Goal: Information Seeking & Learning: Learn about a topic

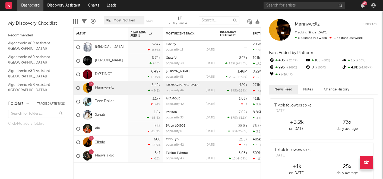
click at [98, 141] on link "Tiimie" at bounding box center [100, 142] width 10 height 5
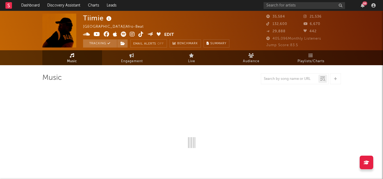
select select "6m"
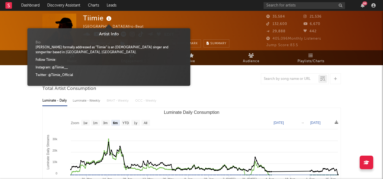
click at [110, 17] on icon at bounding box center [109, 19] width 8 height 8
click at [217, 76] on div at bounding box center [191, 78] width 298 height 11
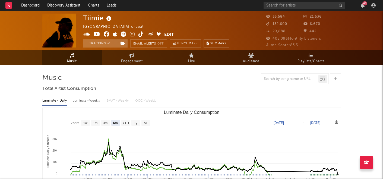
click at [95, 34] on icon at bounding box center [97, 33] width 7 height 5
click at [257, 56] on link "Audience" at bounding box center [251, 57] width 60 height 15
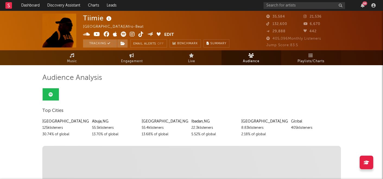
click at [310, 58] on span "Playlists/Charts" at bounding box center [310, 61] width 27 height 7
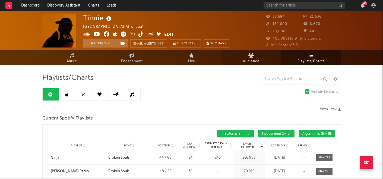
click at [255, 59] on span "Audience" at bounding box center [251, 61] width 17 height 7
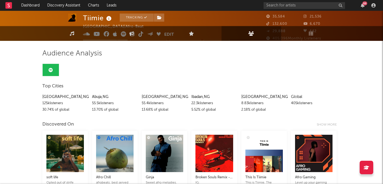
scroll to position [45, 0]
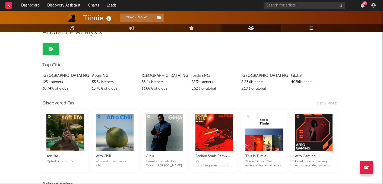
click at [295, 75] on div "Global" at bounding box center [314, 76] width 46 height 7
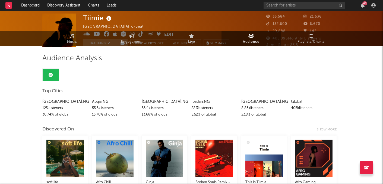
scroll to position [0, 0]
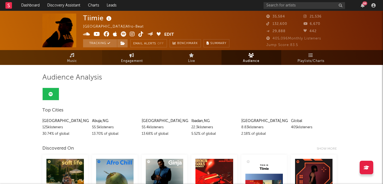
click at [138, 55] on link "Engagement" at bounding box center [132, 57] width 60 height 15
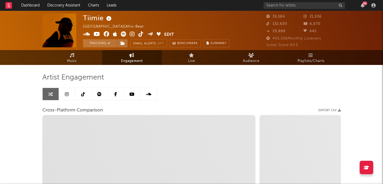
select select "1w"
select select "1m"
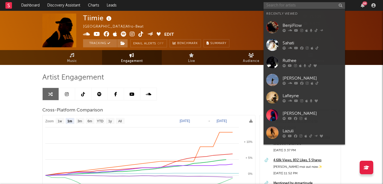
click at [292, 4] on input "text" at bounding box center [303, 5] width 81 height 7
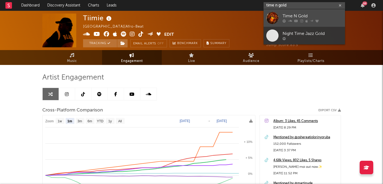
type input "time n gold"
click at [295, 19] on div "Time N Gold" at bounding box center [312, 16] width 60 height 7
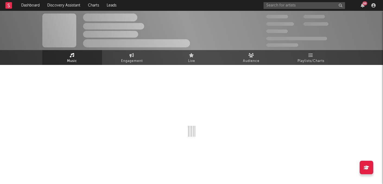
select select "6m"
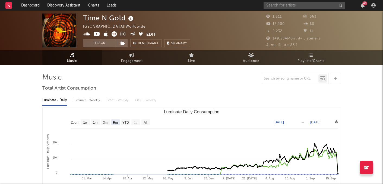
click at [123, 30] on div "Time N Gold Nigeria | Worldwide Edit Track Benchmark Summary" at bounding box center [136, 31] width 107 height 34
click at [123, 37] on link at bounding box center [122, 34] width 5 height 5
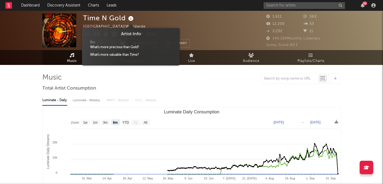
click at [132, 16] on icon at bounding box center [131, 19] width 8 height 8
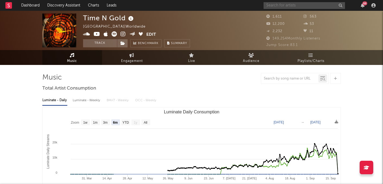
click at [287, 7] on input "text" at bounding box center [303, 5] width 81 height 7
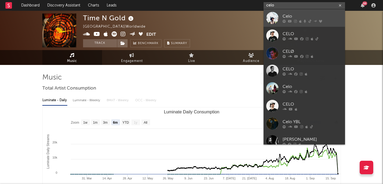
type input "celo"
click at [284, 20] on icon at bounding box center [283, 21] width 3 height 3
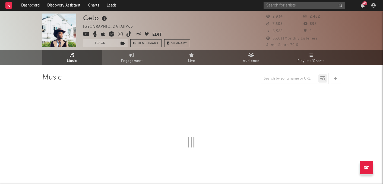
select select "6m"
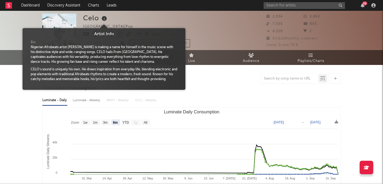
click at [103, 18] on icon at bounding box center [104, 19] width 8 height 8
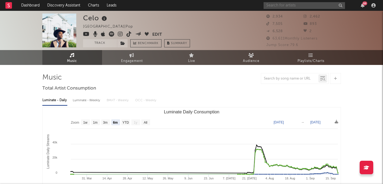
click at [271, 5] on input "text" at bounding box center [303, 5] width 81 height 7
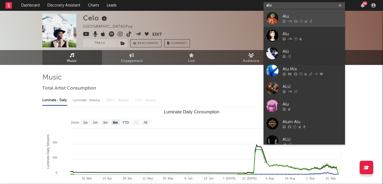
type input "alu"
click at [292, 18] on div "Alu" at bounding box center [312, 16] width 60 height 7
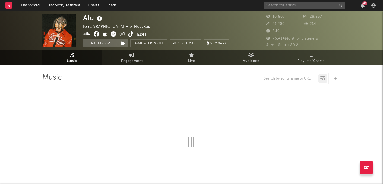
select select "6m"
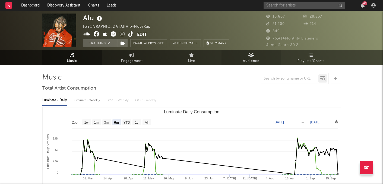
click at [261, 52] on link "Audience" at bounding box center [251, 57] width 60 height 15
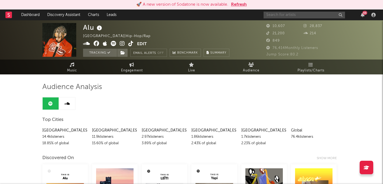
click at [267, 16] on input "text" at bounding box center [303, 15] width 81 height 7
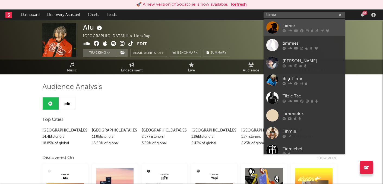
type input "tiimie"
click at [284, 27] on div "Tiimie" at bounding box center [312, 26] width 60 height 7
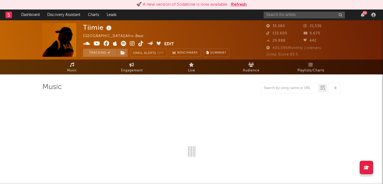
select select "6m"
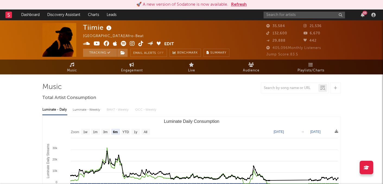
select select "6m"
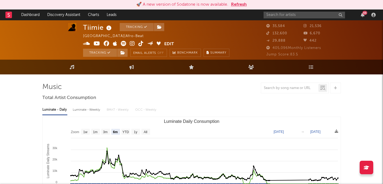
scroll to position [190, 0]
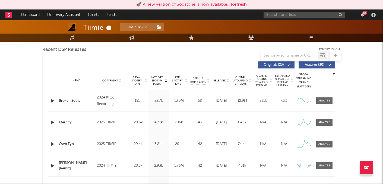
click at [290, 62] on button "Originals ( 23 )" at bounding box center [276, 65] width 37 height 7
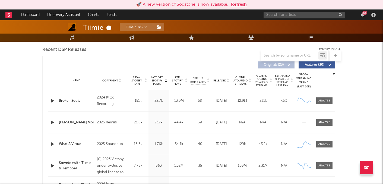
click at [286, 64] on button "Originals ( 23 )" at bounding box center [276, 65] width 37 height 7
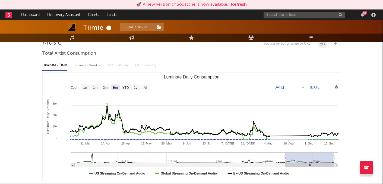
scroll to position [0, 0]
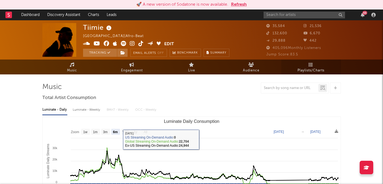
click at [309, 68] on span "Playlists/Charts" at bounding box center [310, 71] width 27 height 7
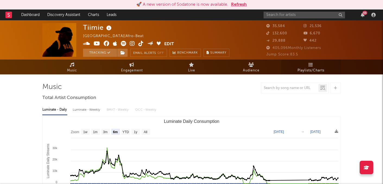
click at [313, 71] on span "Playlists/Charts" at bounding box center [310, 71] width 27 height 7
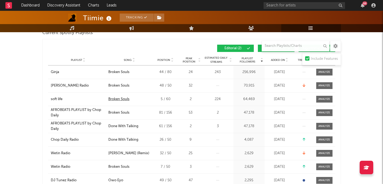
scroll to position [87, 0]
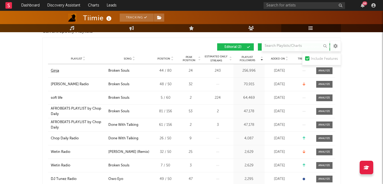
click at [54, 71] on div "Ginja" at bounding box center [55, 70] width 8 height 5
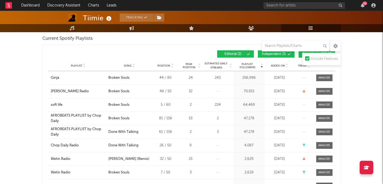
scroll to position [80, 0]
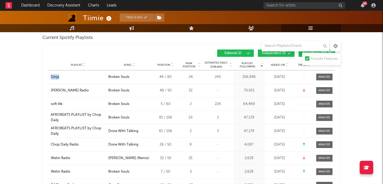
drag, startPoint x: 57, startPoint y: 77, endPoint x: 257, endPoint y: 1, distance: 214.2
click at [137, 85] on div "Playlist Omah Lay Radio City Song Broken Souls Position 48 / 50 Peak Position 3…" at bounding box center [191, 90] width 287 height 13
drag, startPoint x: 58, startPoint y: 104, endPoint x: 191, endPoint y: 1, distance: 167.7
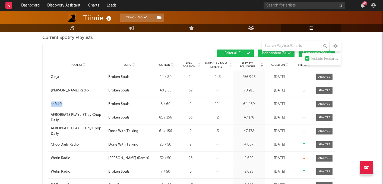
click at [70, 89] on div "[PERSON_NAME] Radio" at bounding box center [70, 90] width 38 height 5
drag, startPoint x: 45, startPoint y: 91, endPoint x: 82, endPoint y: 91, distance: 36.9
click at [82, 91] on div "Playlist Followers Playlist Song Position Peak Position Playlist Followers Adde…" at bounding box center [191, 132] width 298 height 176
copy div "[PERSON_NAME] Radio"
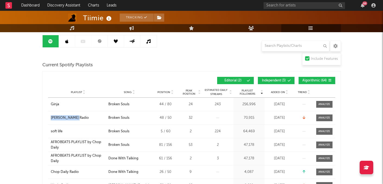
scroll to position [40, 0]
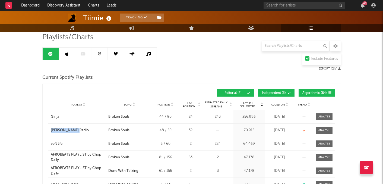
click at [281, 106] on span "Added On" at bounding box center [278, 104] width 14 height 3
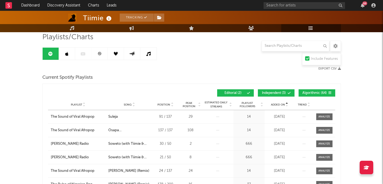
click at [281, 106] on span "Added On" at bounding box center [278, 104] width 14 height 3
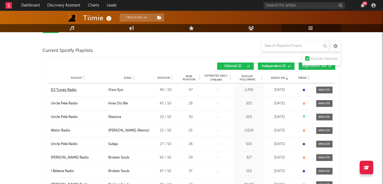
scroll to position [71, 0]
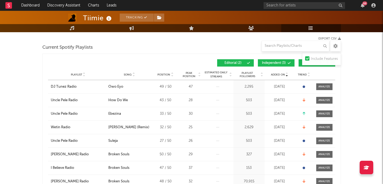
click at [303, 86] on icon at bounding box center [303, 87] width 2 height 2
click at [323, 86] on div at bounding box center [324, 87] width 12 height 4
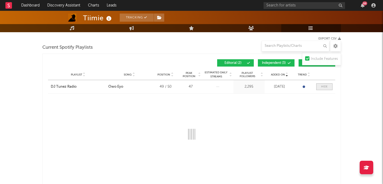
select select "1w"
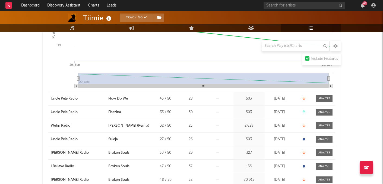
scroll to position [0, 0]
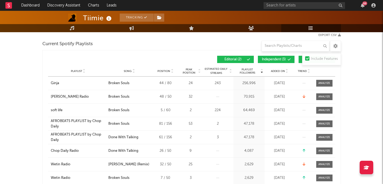
scroll to position [74, 0]
click at [283, 73] on div "Added On" at bounding box center [279, 71] width 27 height 4
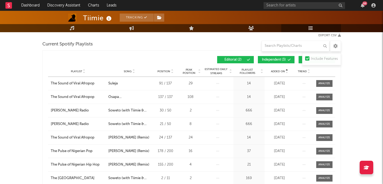
click at [285, 72] on div at bounding box center [286, 71] width 3 height 4
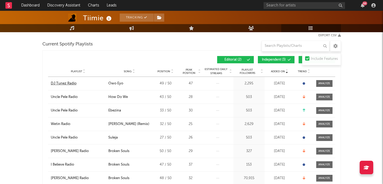
click at [66, 82] on div "DJ Tunez Radio" at bounding box center [64, 83] width 26 height 5
click at [72, 82] on div "DJ Tunez Radio" at bounding box center [64, 83] width 26 height 5
drag, startPoint x: 74, startPoint y: 110, endPoint x: 185, endPoint y: 5, distance: 152.9
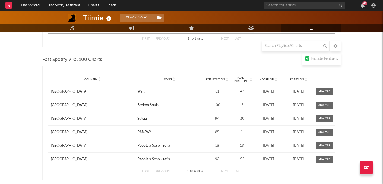
scroll to position [330, 0]
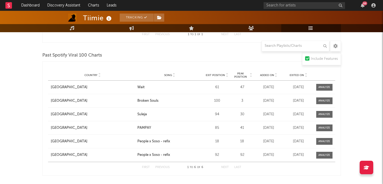
click at [275, 76] on icon at bounding box center [275, 76] width 3 height 2
click at [277, 76] on div "Added On" at bounding box center [268, 75] width 27 height 4
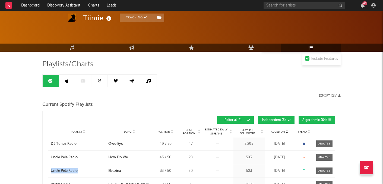
scroll to position [0, 0]
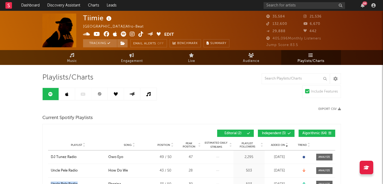
click at [68, 94] on icon at bounding box center [66, 94] width 3 height 4
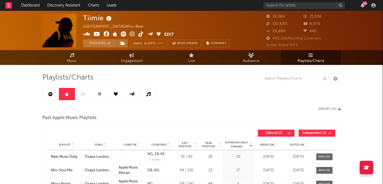
click at [54, 93] on link at bounding box center [51, 94] width 16 height 12
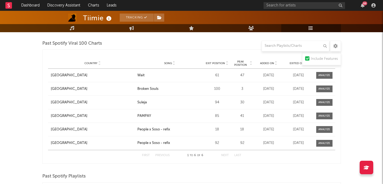
scroll to position [343, 0]
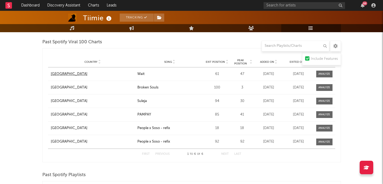
click at [57, 74] on div "[GEOGRAPHIC_DATA]" at bounding box center [69, 74] width 37 height 5
click at [55, 86] on div "[GEOGRAPHIC_DATA]" at bounding box center [69, 87] width 37 height 5
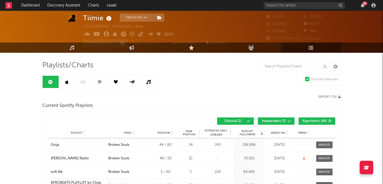
scroll to position [0, 0]
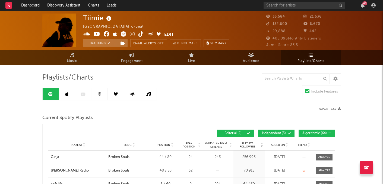
click at [110, 19] on icon at bounding box center [109, 19] width 8 height 8
click at [69, 94] on link at bounding box center [67, 94] width 16 height 12
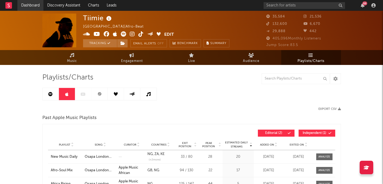
click at [31, 2] on link "Dashboard" at bounding box center [30, 5] width 26 height 11
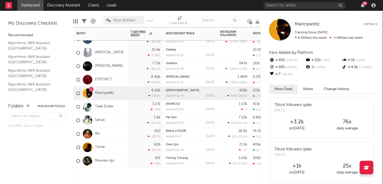
click at [110, 135] on div "Alu" at bounding box center [100, 134] width 54 height 14
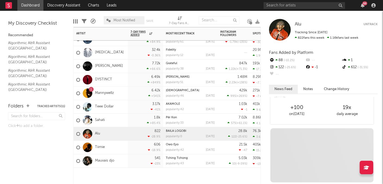
scroll to position [196, 0]
